Goal: Ask a question

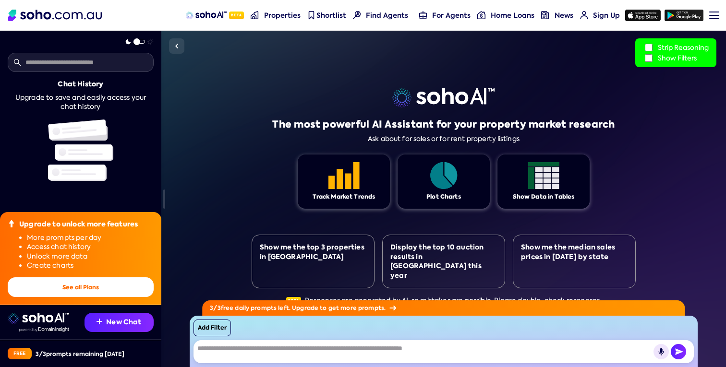
click at [661, 349] on icon "button" at bounding box center [661, 350] width 2 height 5
click at [659, 353] on icon "button" at bounding box center [661, 352] width 8 height 8
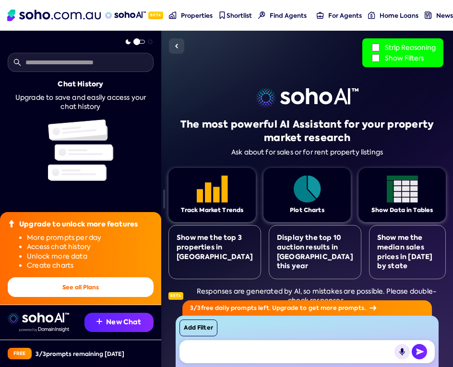
click at [401, 352] on icon "button" at bounding box center [402, 352] width 8 height 8
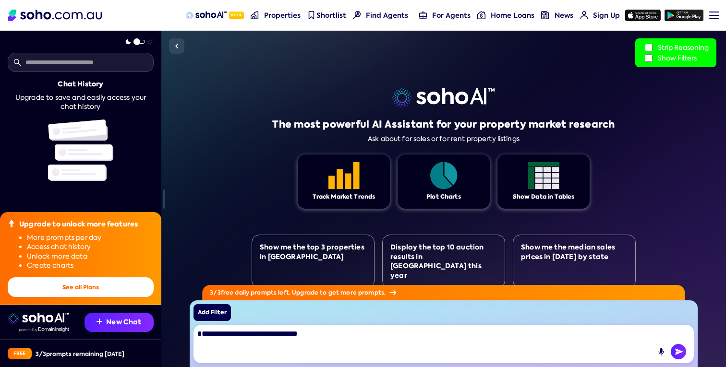
click at [215, 313] on button "Add Filter" at bounding box center [211, 312] width 37 height 17
select select "*"
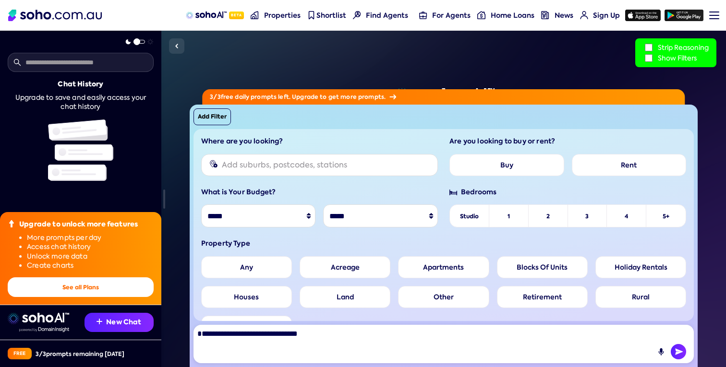
click at [329, 270] on label "Acreage" at bounding box center [344, 267] width 91 height 22
click at [358, 297] on label "Land" at bounding box center [344, 297] width 91 height 22
click at [178, 46] on img at bounding box center [177, 46] width 12 height 12
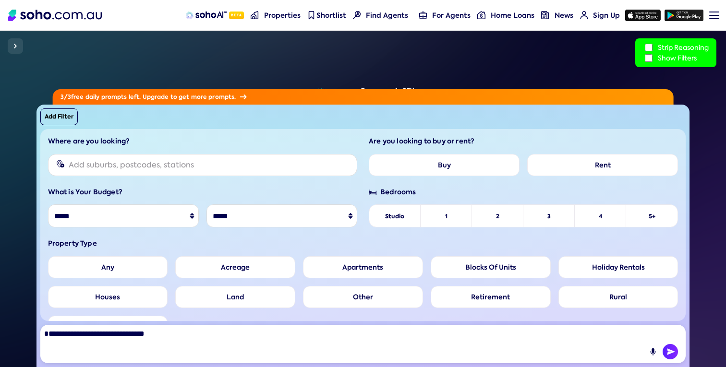
click at [19, 48] on img at bounding box center [16, 46] width 12 height 12
